Goal: Navigation & Orientation: Find specific page/section

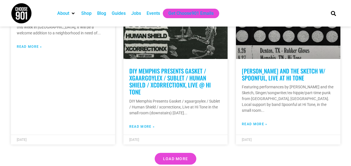
scroll to position [1530, 0]
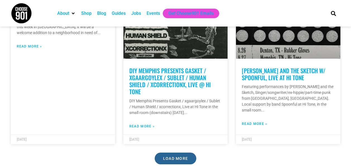
click at [186, 153] on link "Load More" at bounding box center [176, 159] width 42 height 12
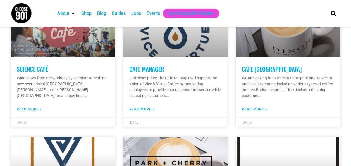
scroll to position [1234, 0]
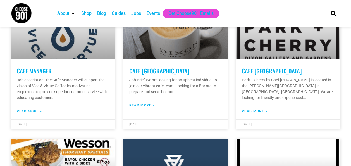
click at [18, 10] on img at bounding box center [21, 13] width 21 height 21
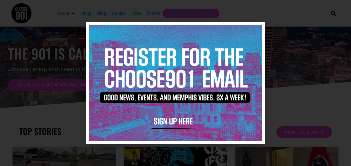
click at [260, 32] on img at bounding box center [175, 82] width 173 height 115
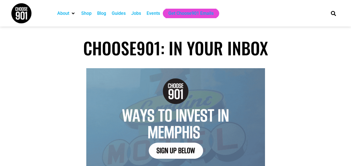
click at [23, 15] on img at bounding box center [21, 13] width 21 height 21
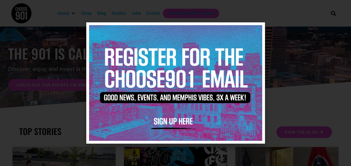
click at [257, 29] on icon "Close" at bounding box center [257, 30] width 4 height 4
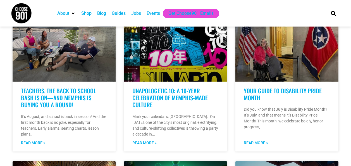
scroll to position [127, 0]
